Goal: Task Accomplishment & Management: Manage account settings

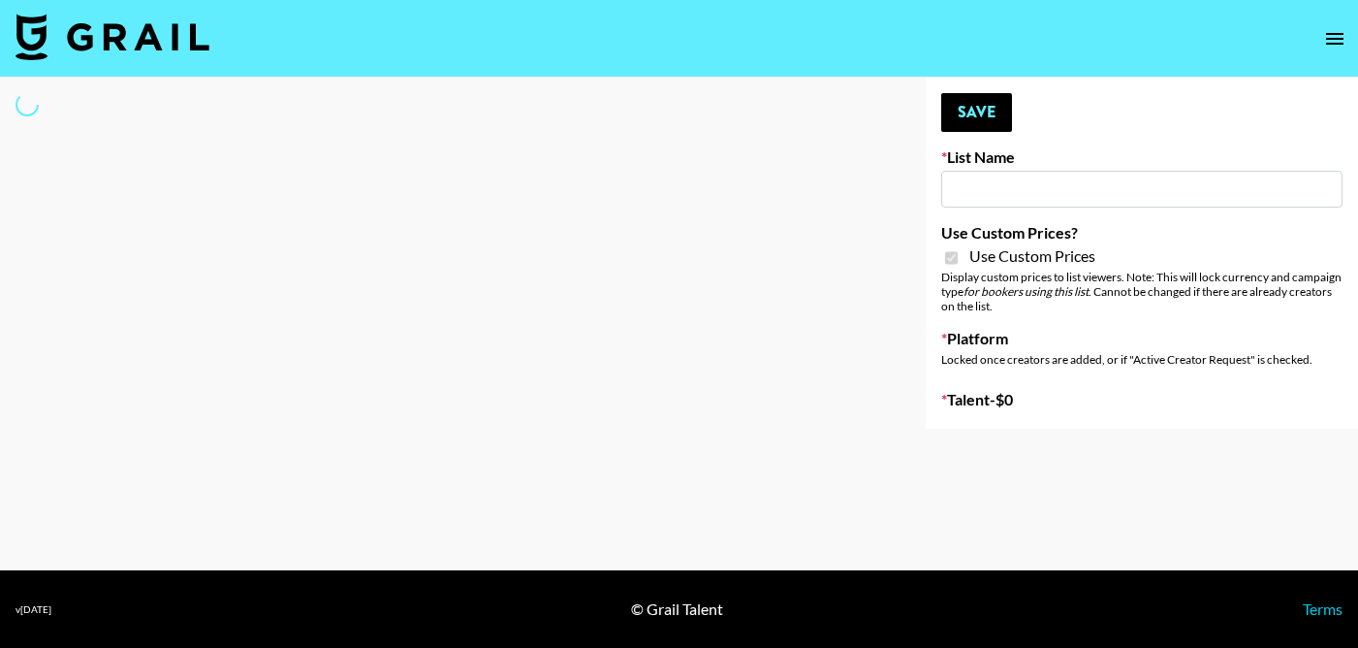
type input "Primal Harvest NEW ([DATE])"
checkbox input "true"
select select "Brand"
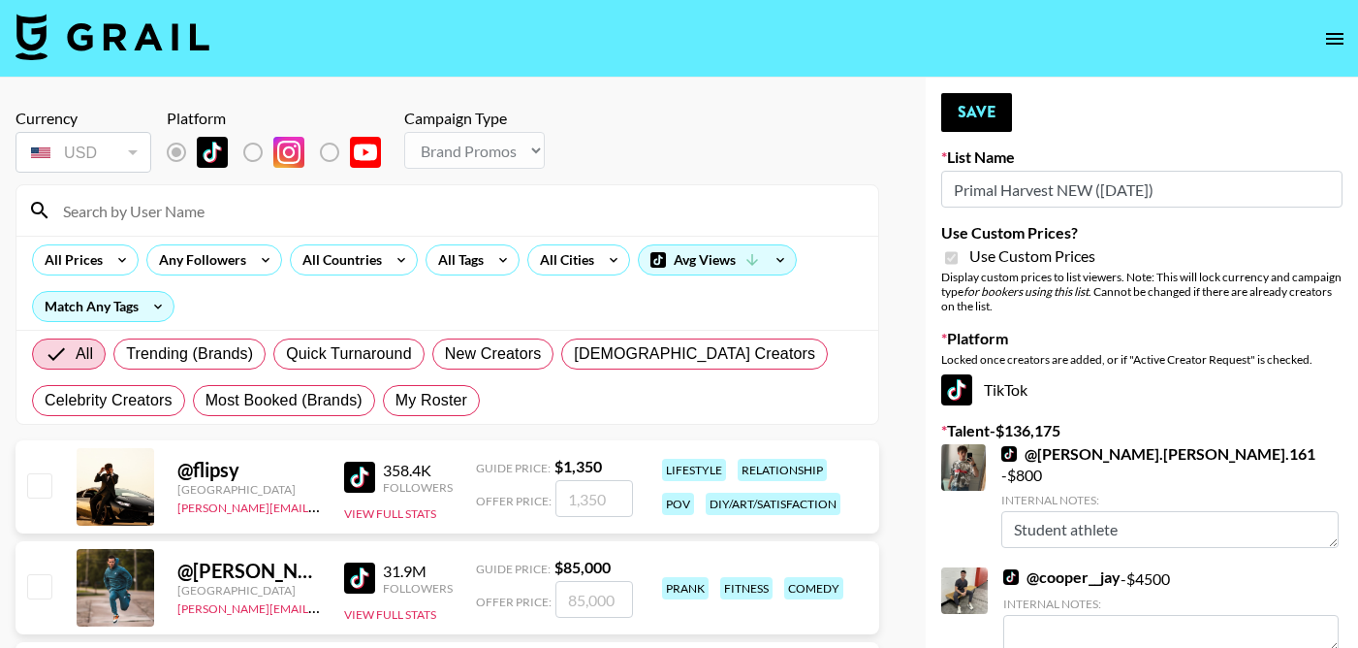
click at [137, 210] on input at bounding box center [458, 210] width 815 height 31
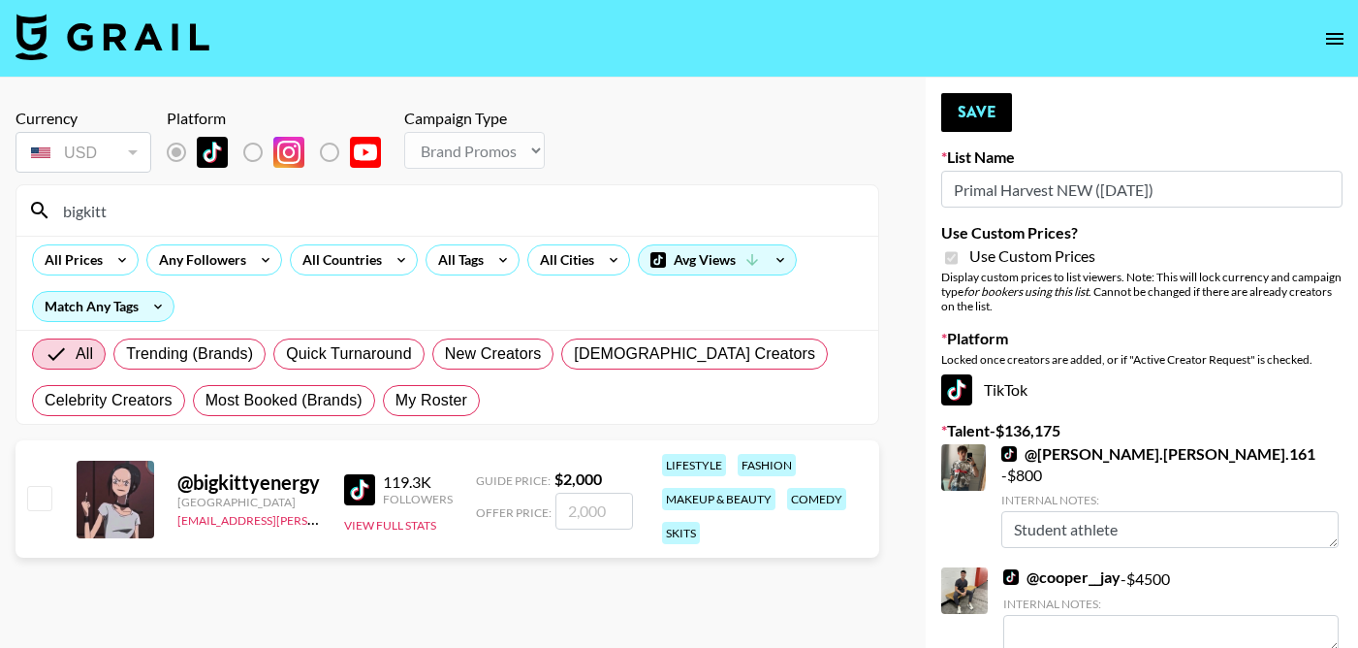
type input "bigkitt"
click at [41, 497] on input "checkbox" at bounding box center [38, 497] width 23 height 23
checkbox input "true"
type input "2000"
click at [157, 213] on input "bigkitt" at bounding box center [458, 210] width 815 height 31
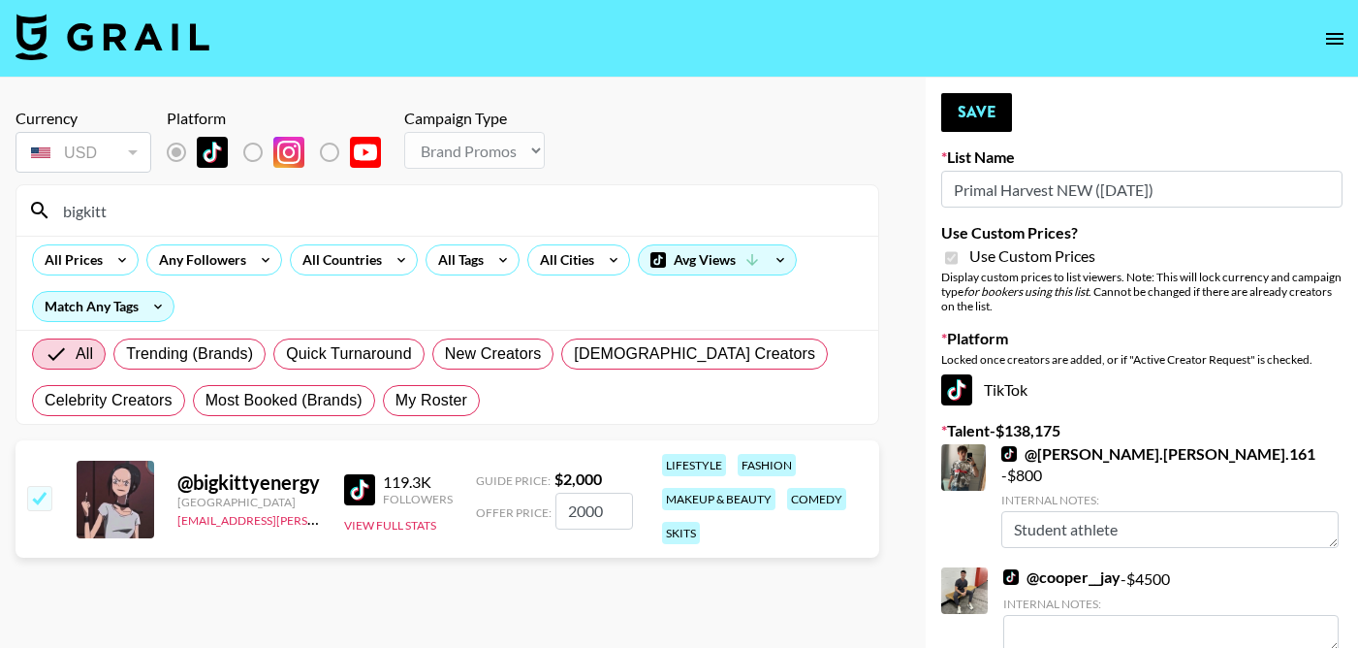
click at [157, 213] on input "bigkitt" at bounding box center [458, 210] width 815 height 31
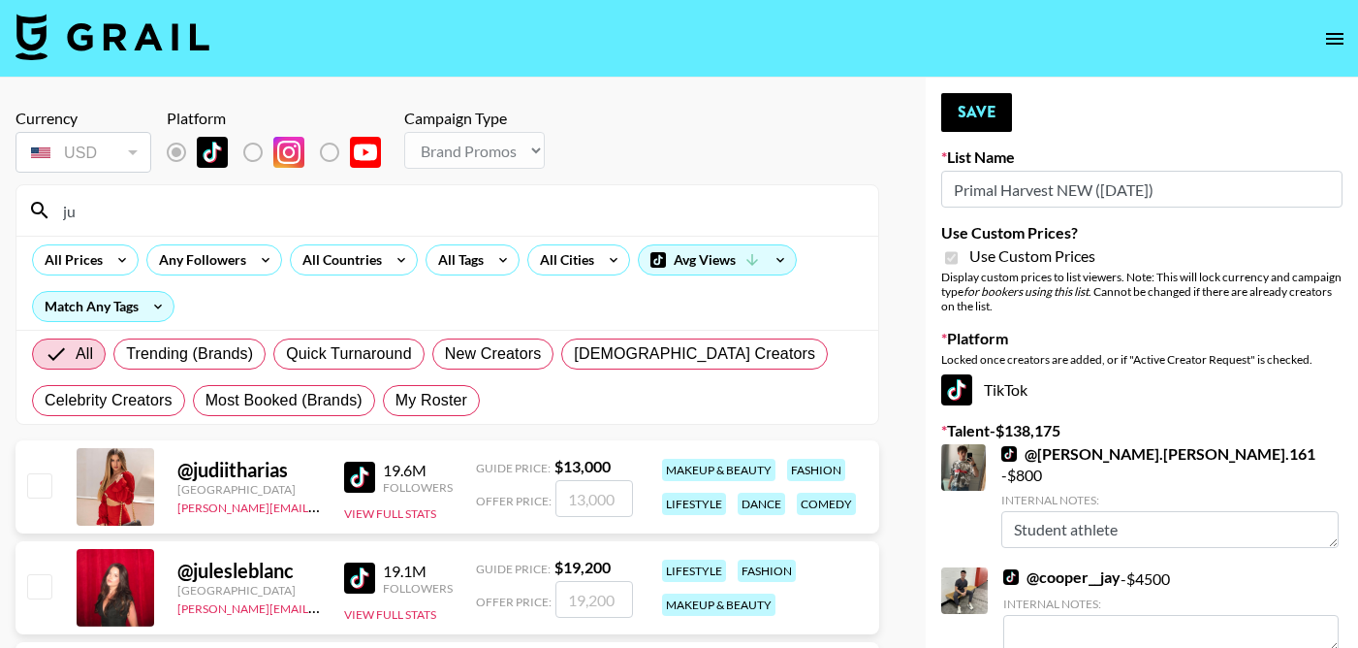
type input "juanmarcelandrhylan"
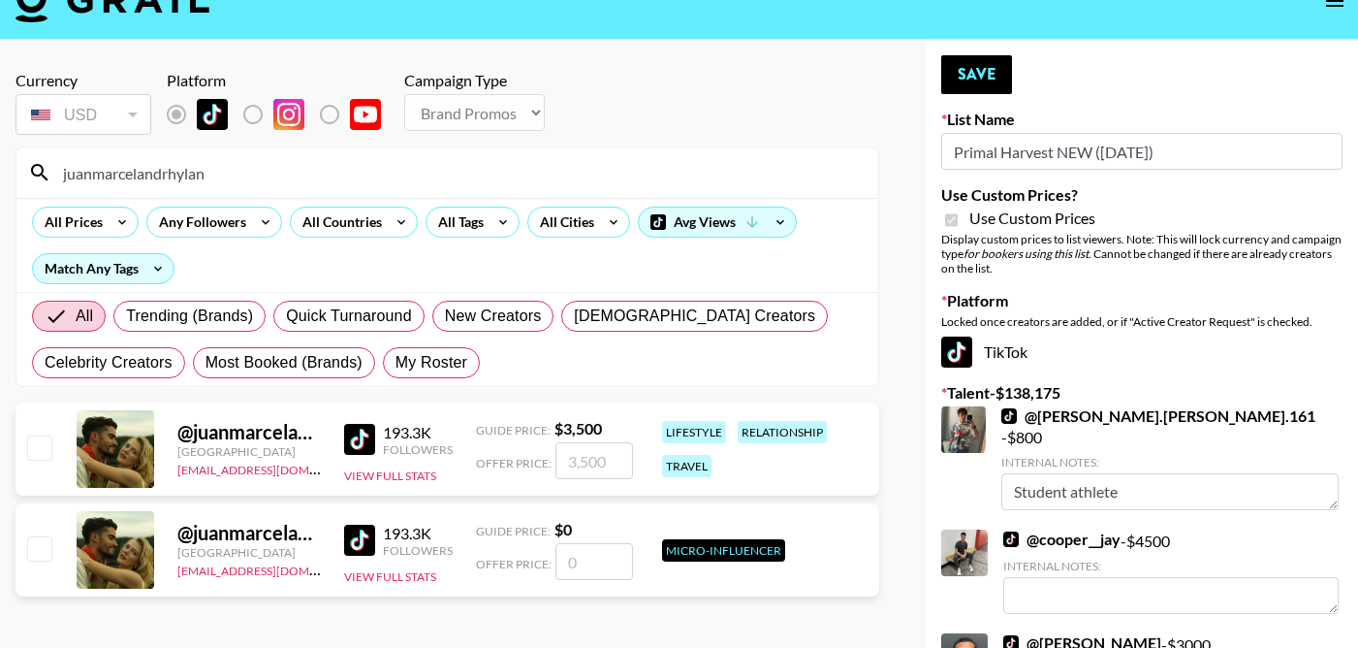
scroll to position [52, 0]
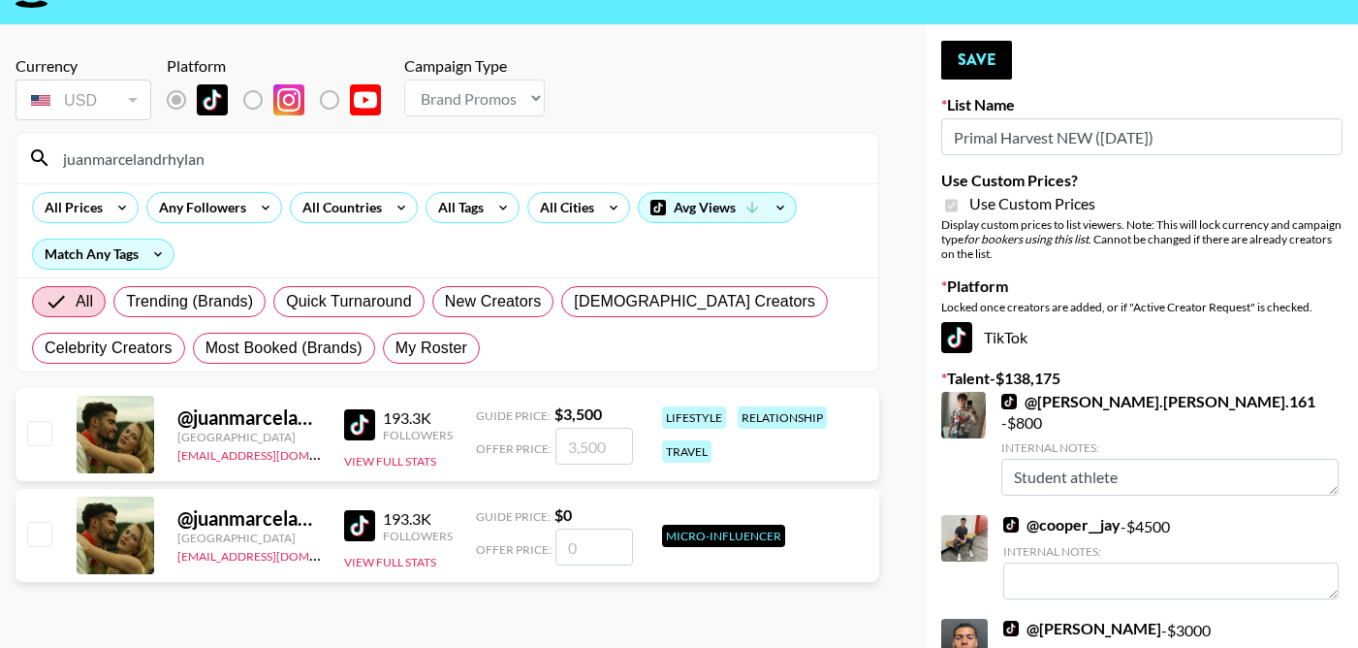
click at [42, 437] on input "checkbox" at bounding box center [38, 432] width 23 height 23
checkbox input "true"
type input "3500"
click at [996, 58] on button "Save" at bounding box center [976, 60] width 71 height 39
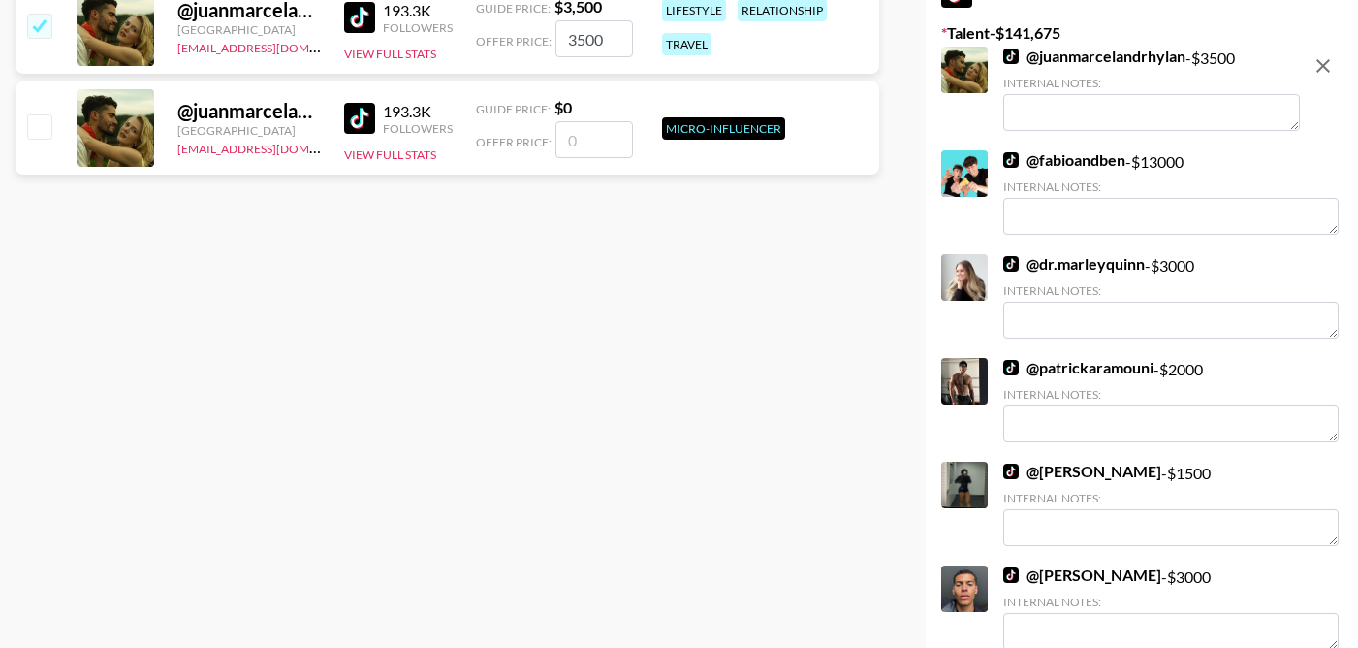
scroll to position [0, 0]
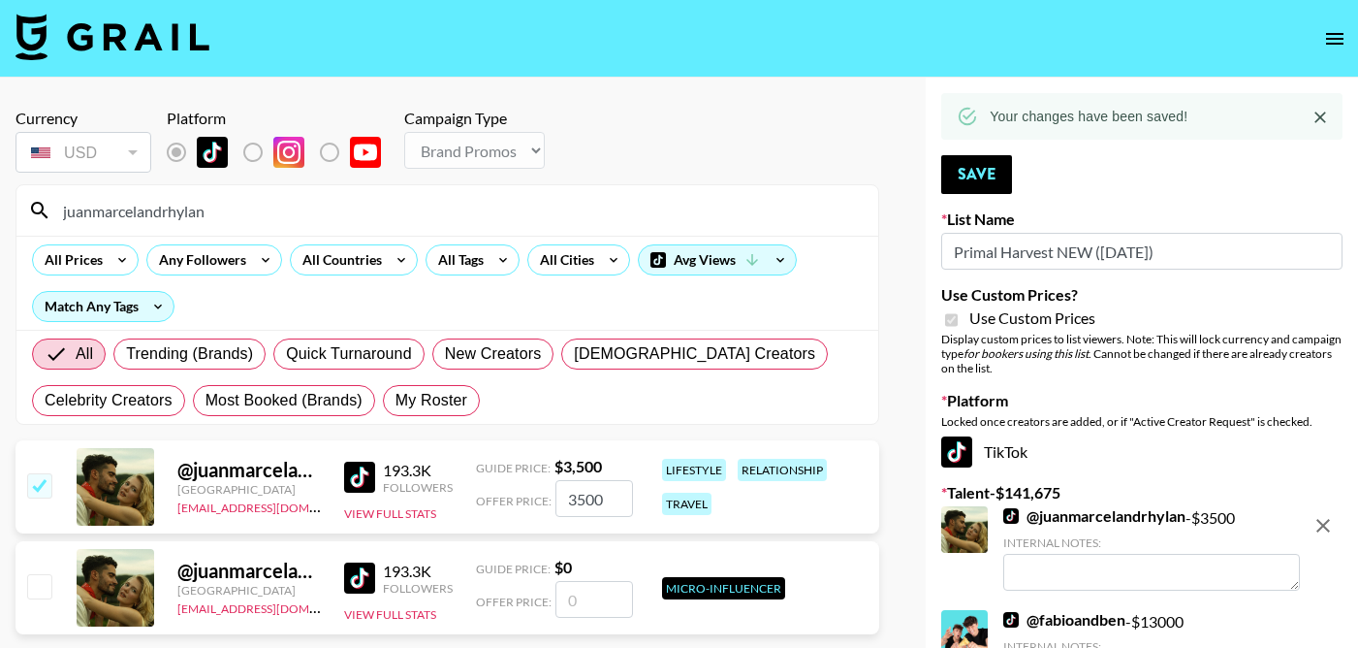
click at [253, 218] on input "juanmarcelandrhylan" at bounding box center [458, 210] width 815 height 31
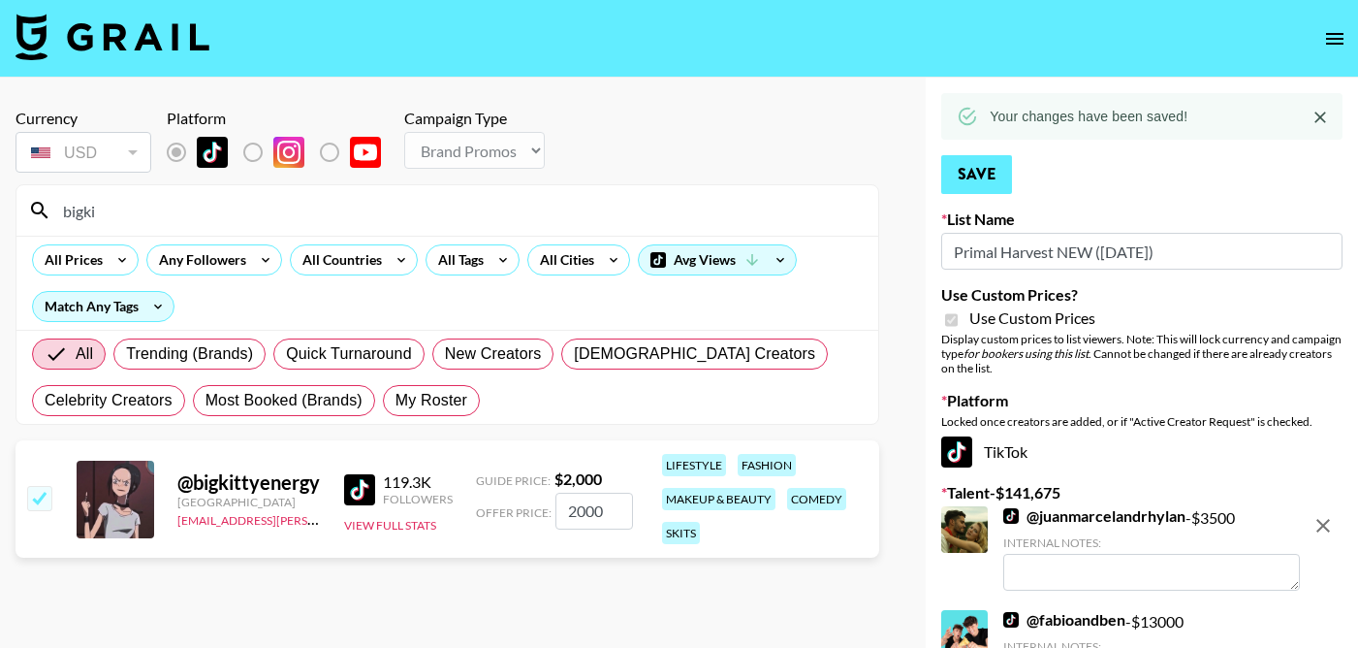
type input "bigki"
click at [996, 170] on button "Save" at bounding box center [976, 174] width 71 height 39
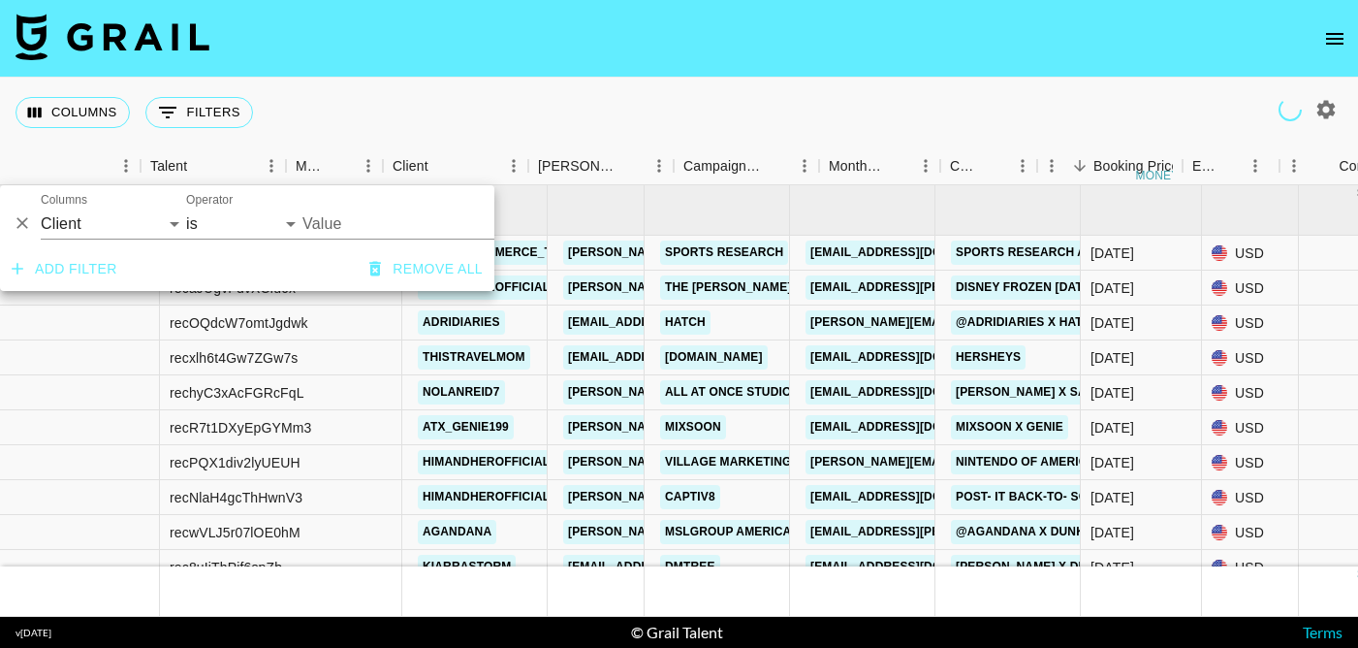
select select "clientId"
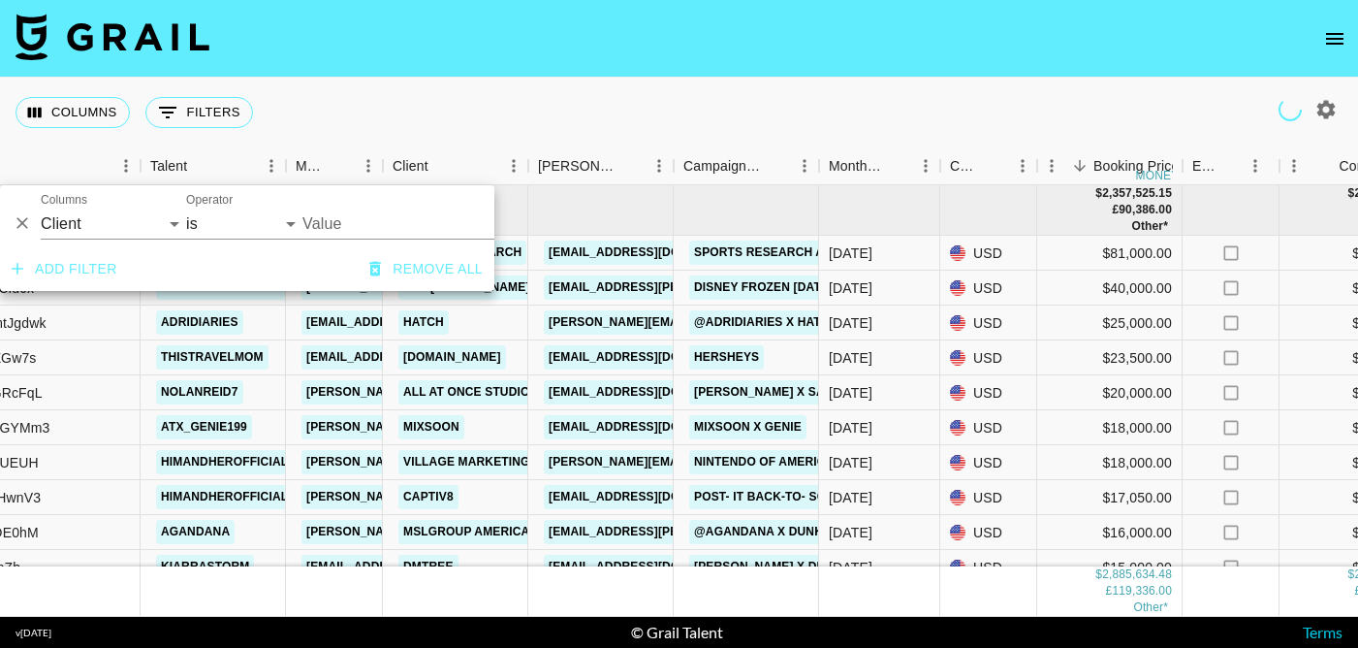
click at [350, 229] on input "Value" at bounding box center [433, 223] width 262 height 30
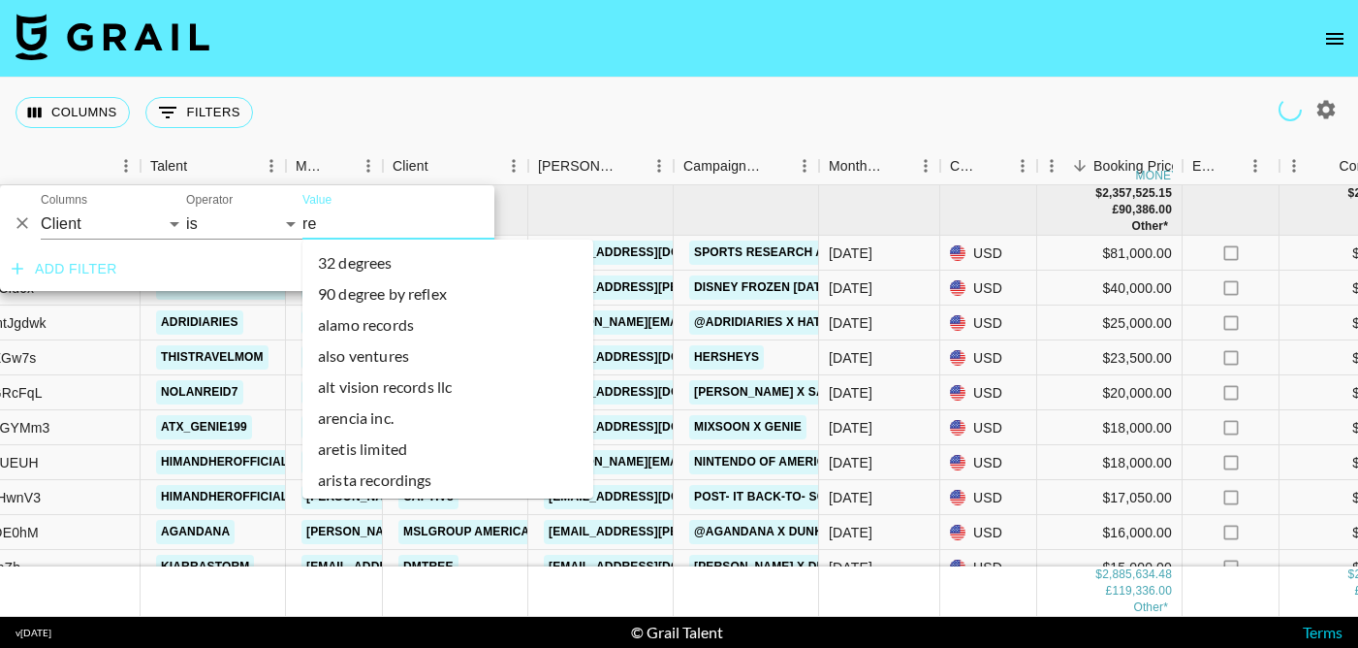
type input "ren"
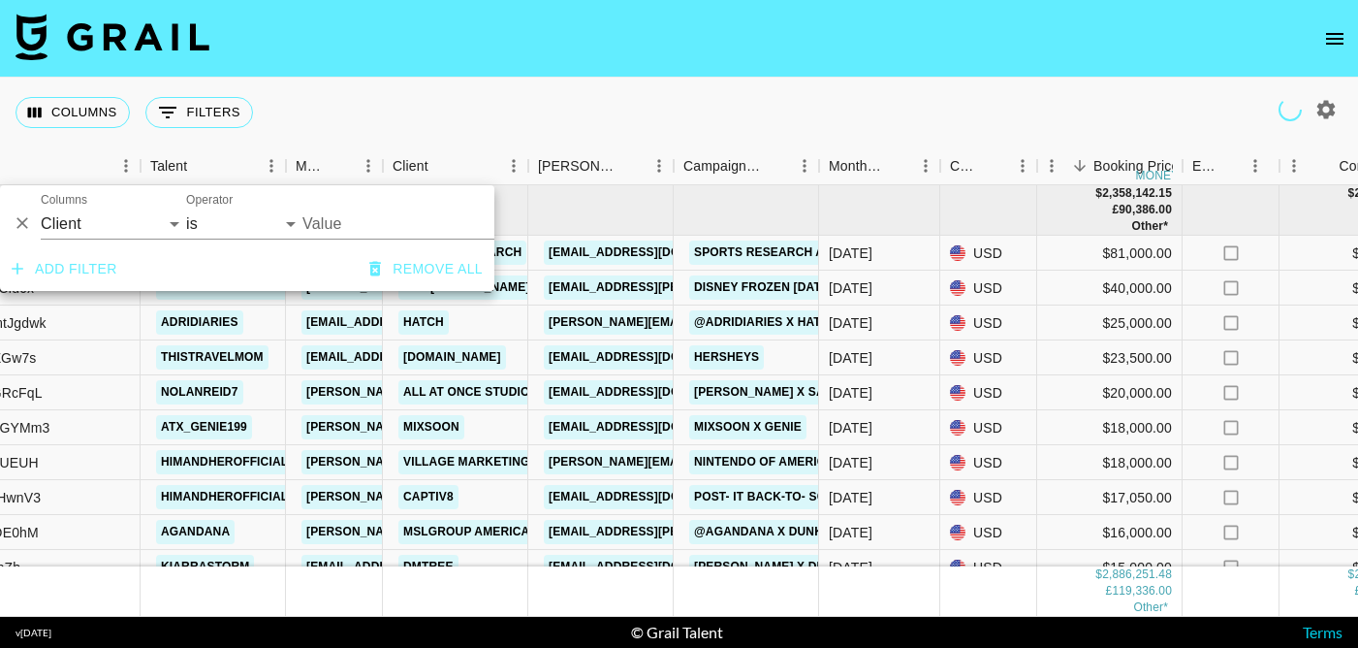
click at [356, 218] on input "Value" at bounding box center [433, 223] width 262 height 30
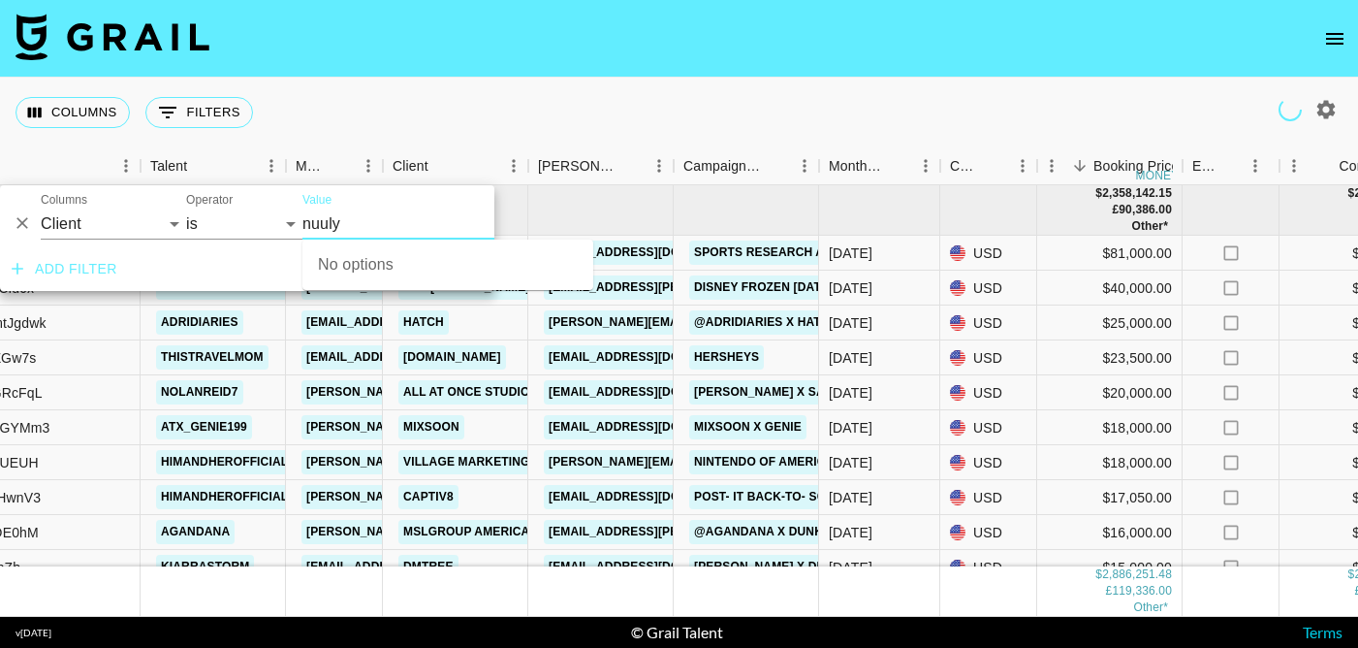
type input "nuuly"
click at [889, 127] on div "Columns 0 Filters + Booking" at bounding box center [679, 113] width 1358 height 70
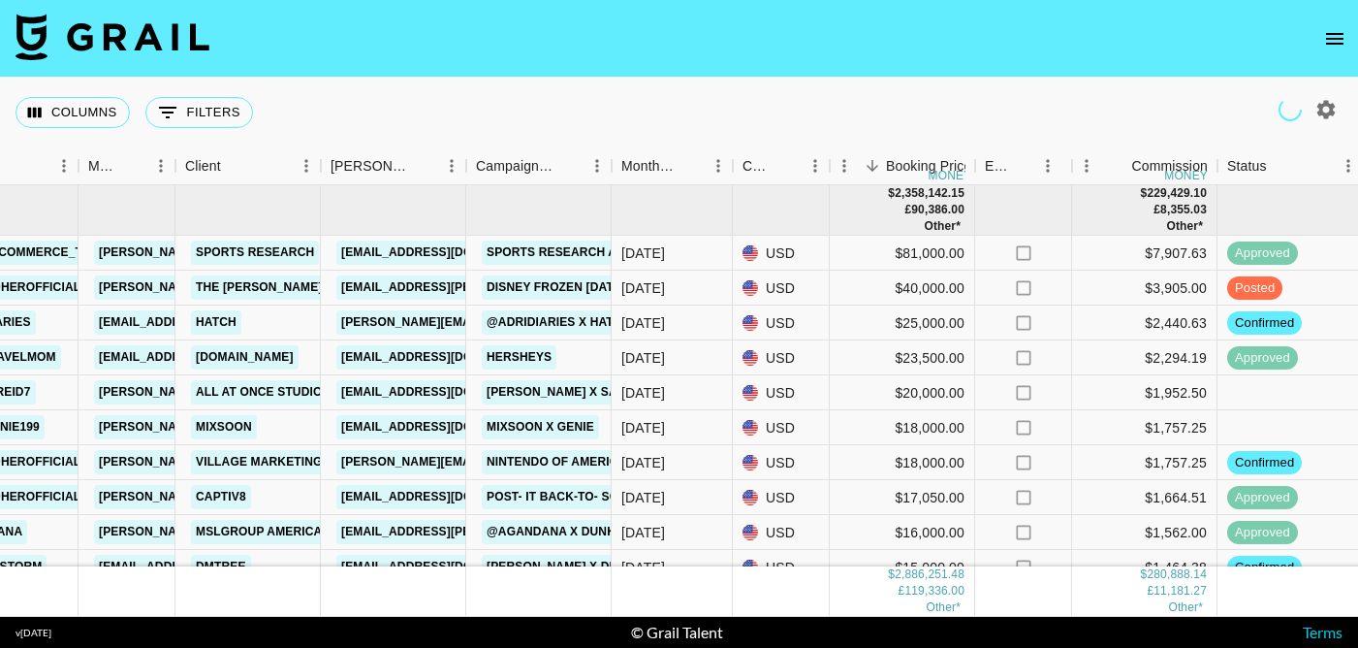
scroll to position [0, 473]
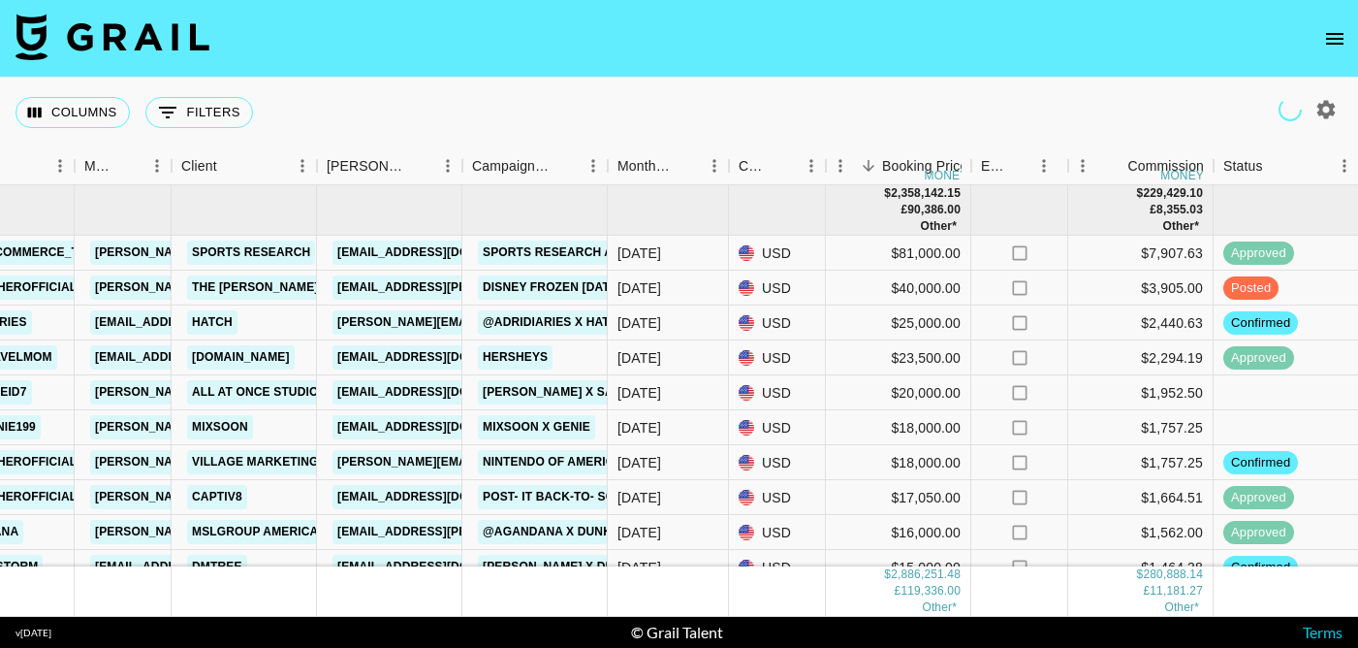
click at [226, 111] on button "0 Filters" at bounding box center [199, 112] width 108 height 31
select select "clientId"
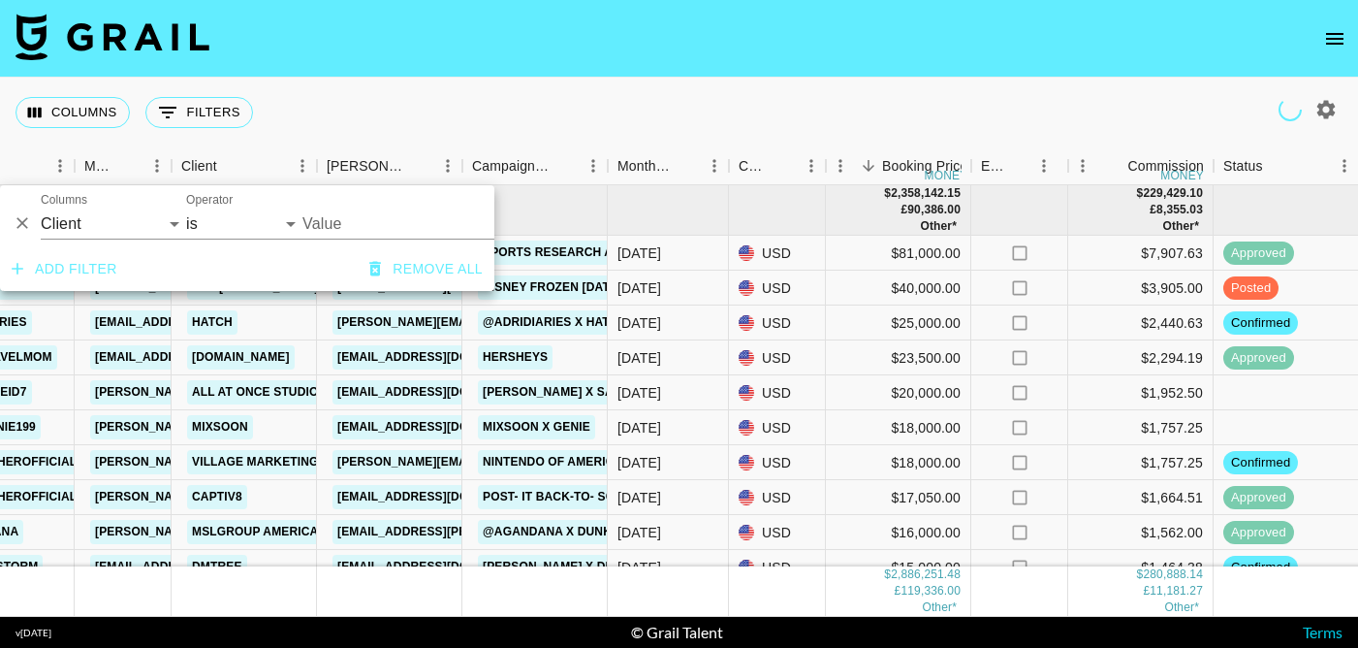
click at [336, 217] on input "Value" at bounding box center [433, 223] width 262 height 30
click at [323, 223] on input "Value" at bounding box center [433, 223] width 262 height 30
click at [345, 225] on input "Value" at bounding box center [433, 223] width 262 height 30
click at [320, 220] on input "Value" at bounding box center [433, 223] width 262 height 30
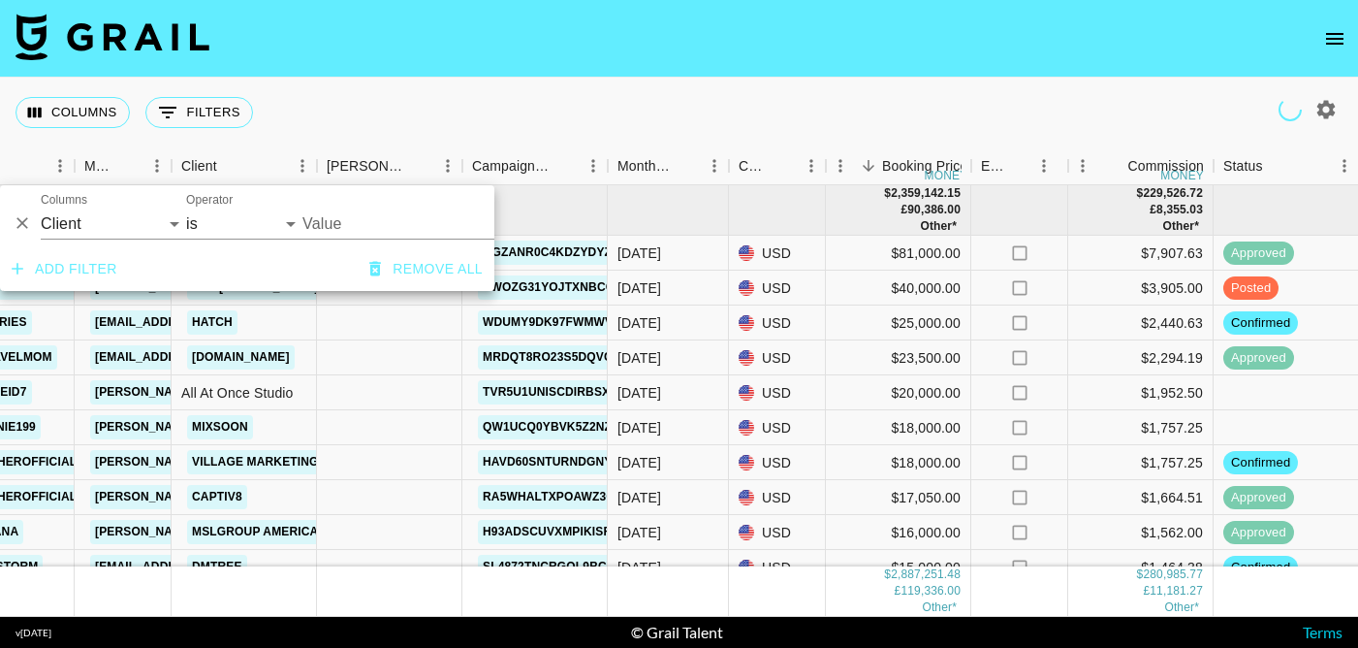
click at [320, 220] on input "Value" at bounding box center [433, 223] width 262 height 30
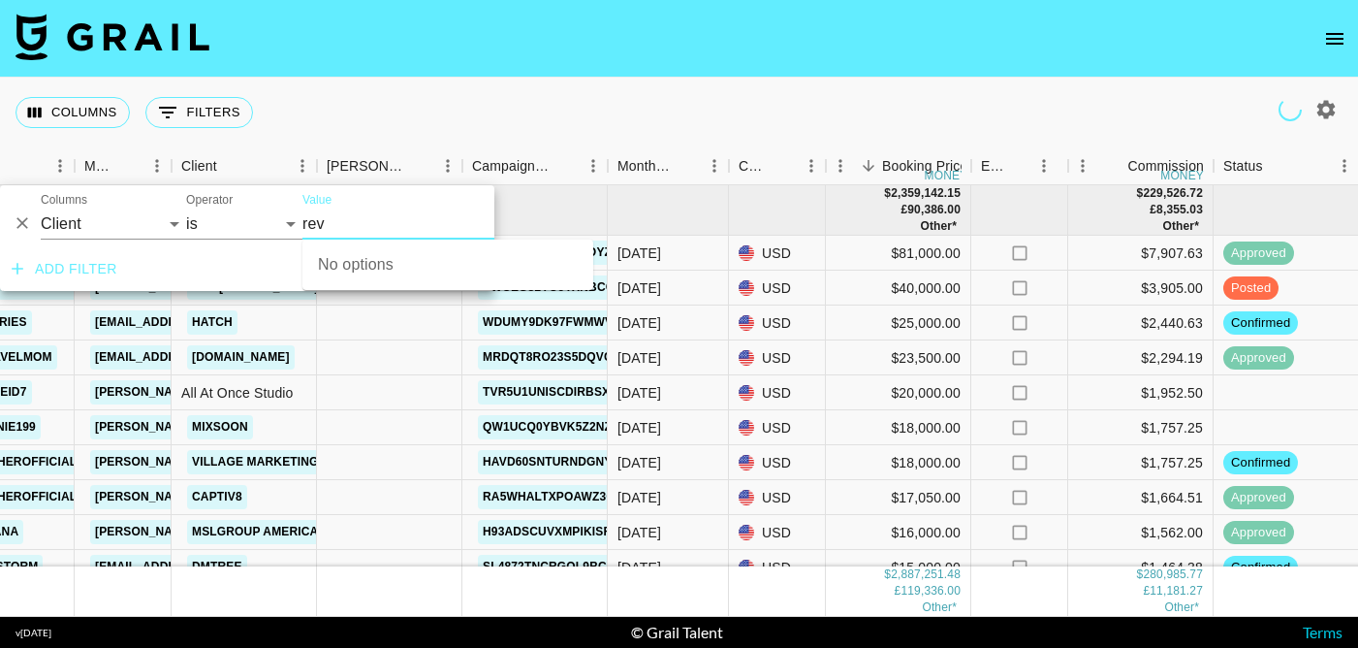
type input "revi"
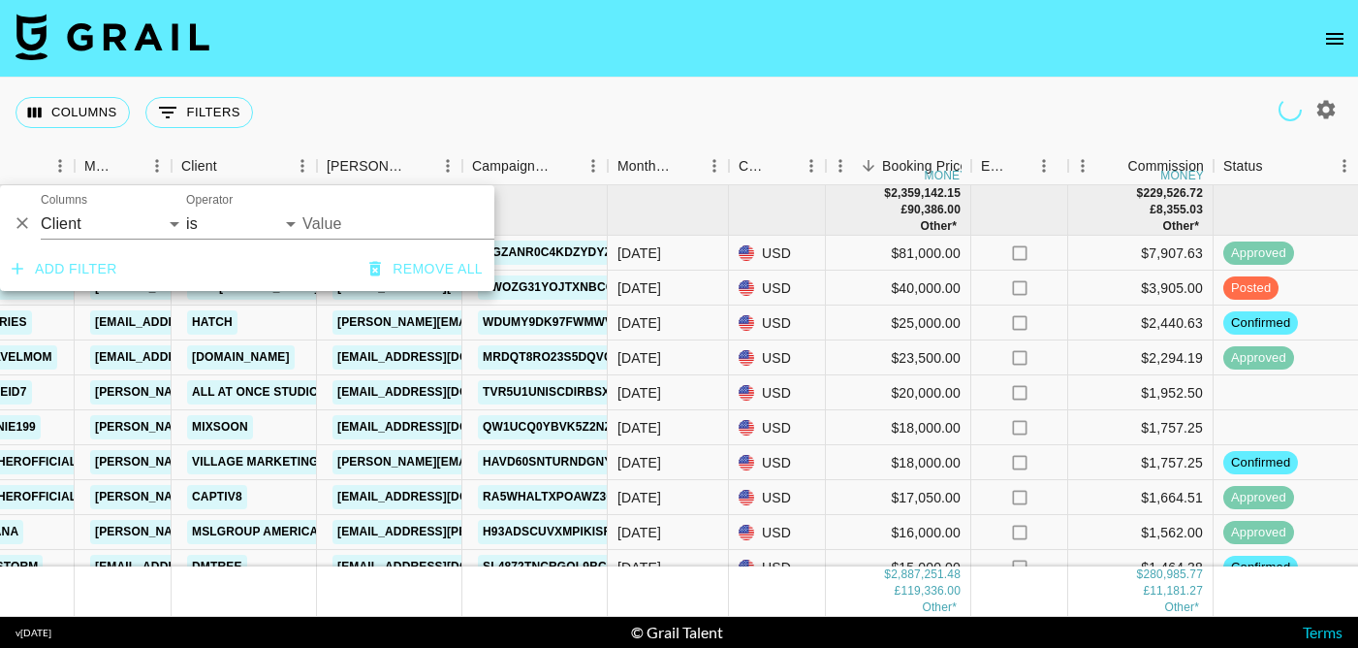
click at [353, 218] on input "Value" at bounding box center [433, 223] width 262 height 30
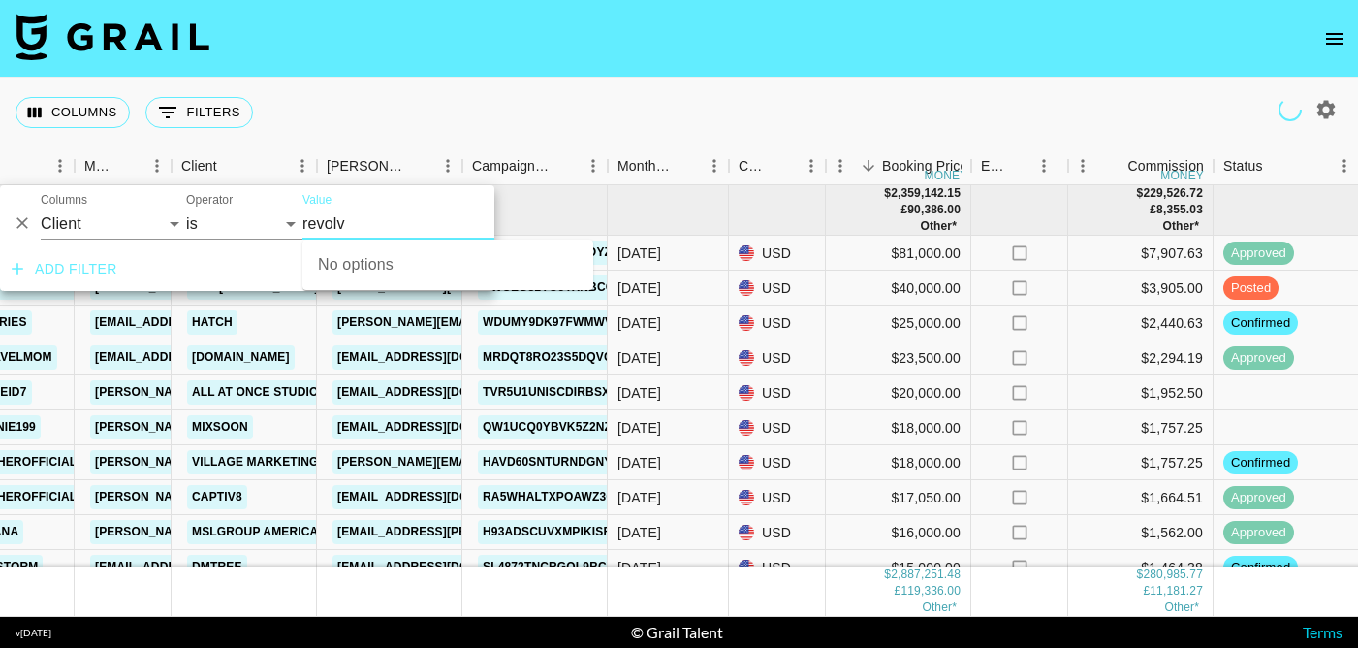
type input "revolve"
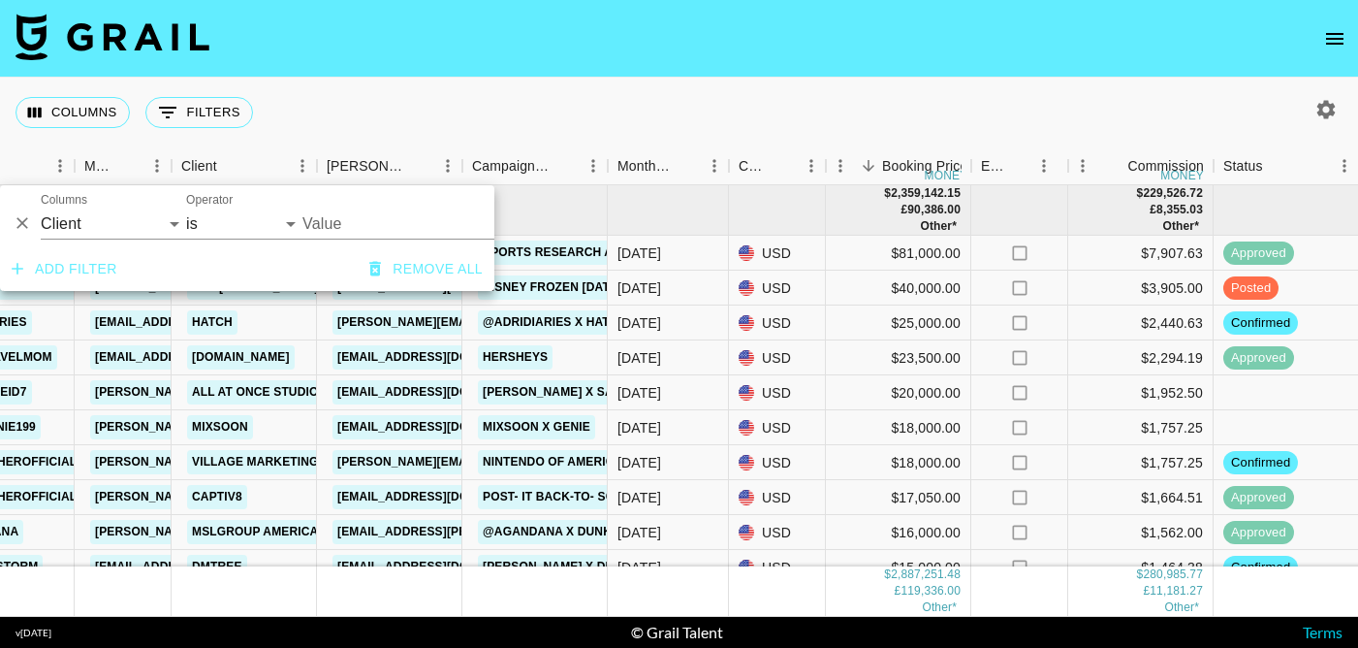
click at [361, 221] on input "Value" at bounding box center [433, 223] width 262 height 30
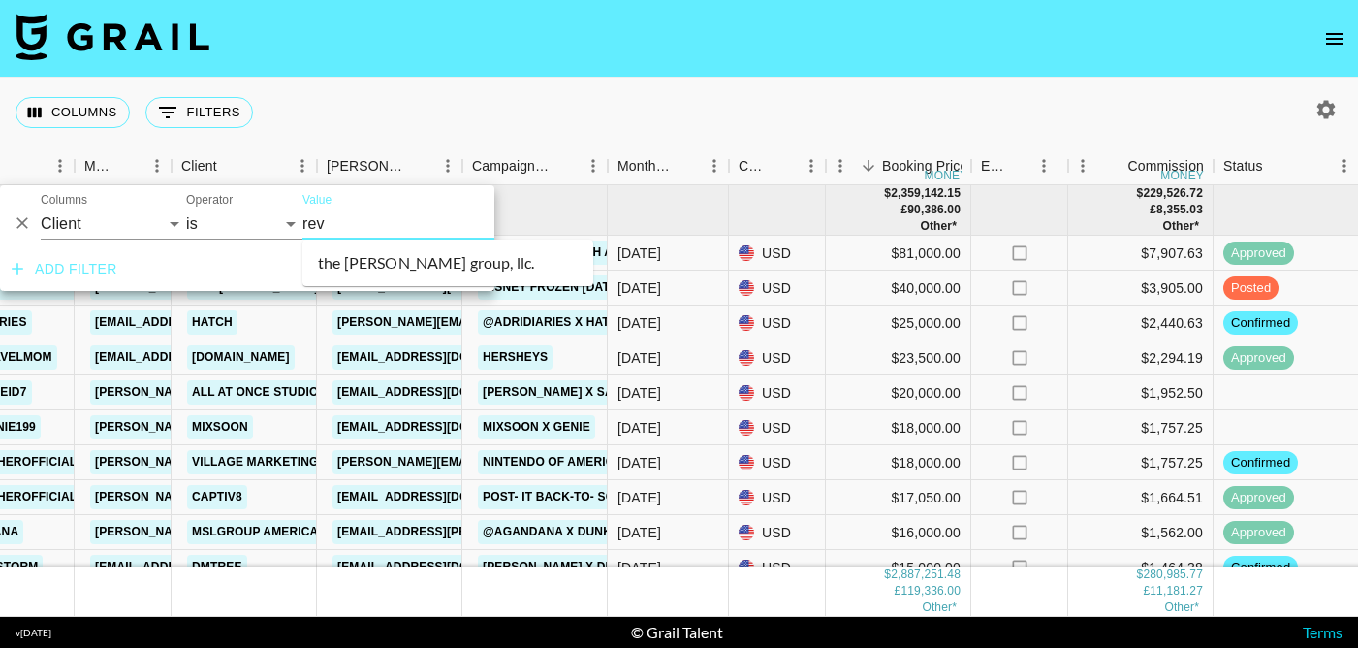
type input "rev"
